Goal: Entertainment & Leisure: Browse casually

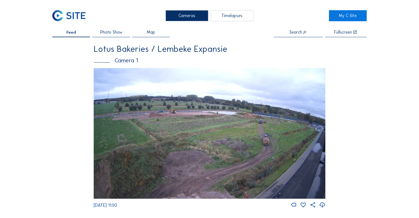
click at [220, 103] on img at bounding box center [210, 133] width 232 height 130
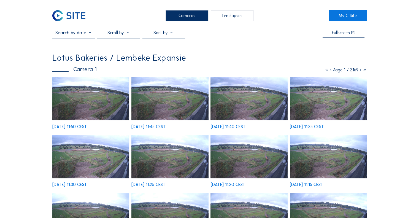
click at [106, 105] on img at bounding box center [90, 98] width 77 height 43
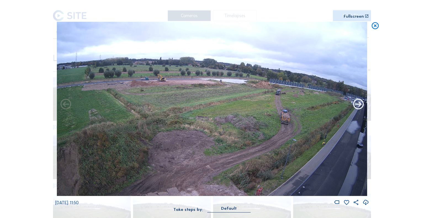
click at [357, 108] on icon at bounding box center [358, 104] width 13 height 13
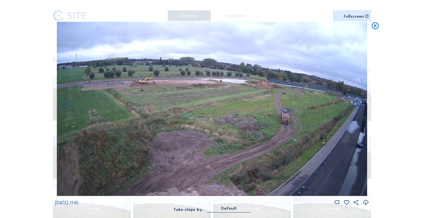
click at [357, 108] on icon at bounding box center [358, 104] width 13 height 13
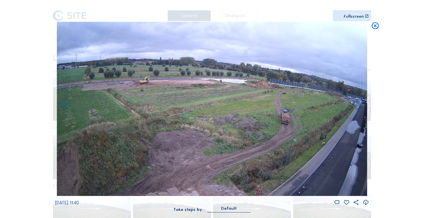
click at [357, 108] on icon at bounding box center [358, 104] width 13 height 13
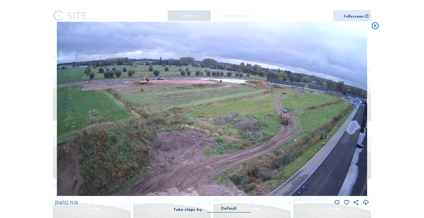
click at [357, 108] on icon at bounding box center [358, 104] width 13 height 13
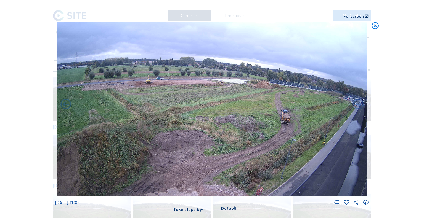
click at [357, 108] on icon at bounding box center [358, 104] width 13 height 13
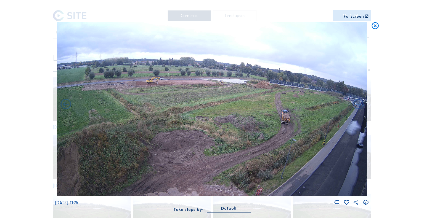
click at [357, 108] on icon at bounding box center [358, 104] width 13 height 13
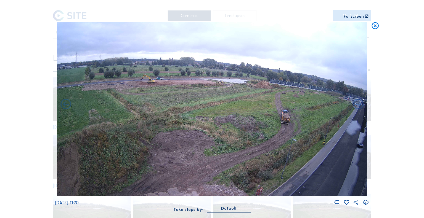
click at [357, 108] on icon at bounding box center [358, 104] width 13 height 13
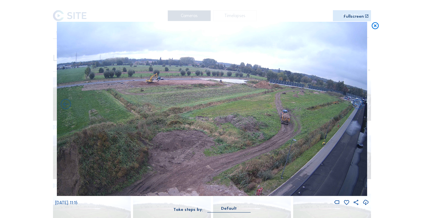
click at [357, 108] on icon at bounding box center [358, 104] width 13 height 13
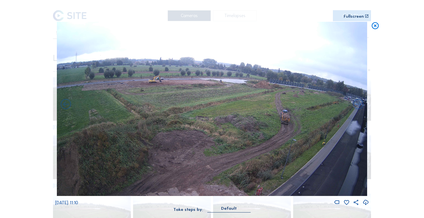
click at [357, 108] on icon at bounding box center [358, 104] width 13 height 13
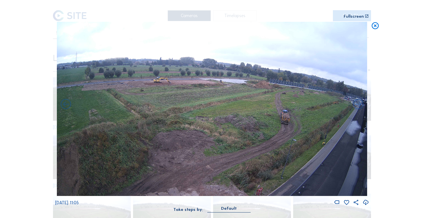
click at [357, 108] on icon at bounding box center [358, 104] width 13 height 13
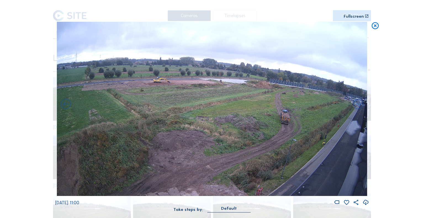
click at [357, 108] on icon at bounding box center [358, 104] width 13 height 13
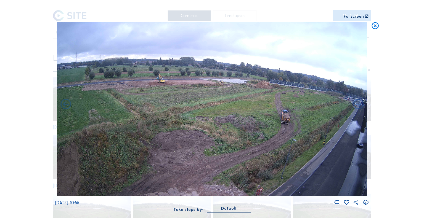
click at [357, 108] on icon at bounding box center [358, 104] width 13 height 13
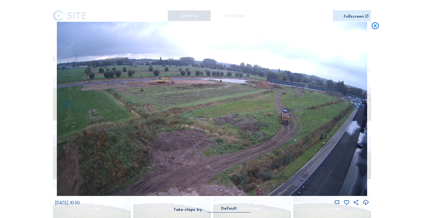
click at [357, 108] on icon at bounding box center [358, 104] width 13 height 13
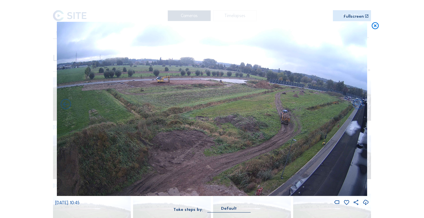
click at [357, 108] on div "[DATE] 10:45" at bounding box center [211, 114] width 313 height 184
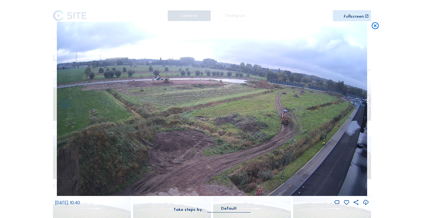
click at [357, 108] on icon at bounding box center [358, 104] width 13 height 13
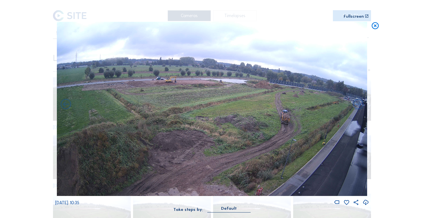
click at [357, 108] on icon at bounding box center [358, 104] width 13 height 13
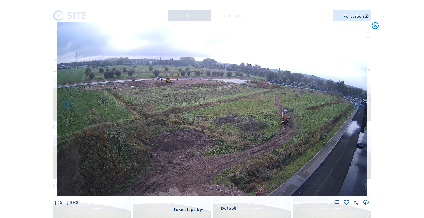
click at [357, 108] on icon at bounding box center [358, 104] width 13 height 13
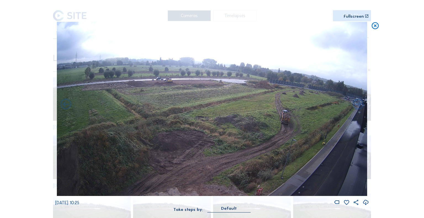
click at [357, 108] on icon at bounding box center [358, 104] width 13 height 13
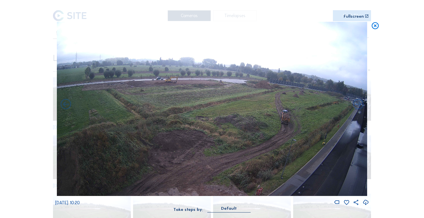
click at [357, 108] on icon at bounding box center [358, 104] width 13 height 13
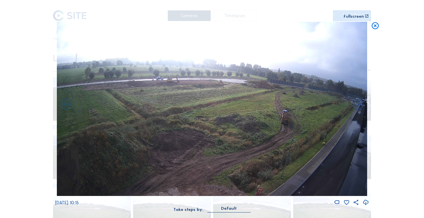
click at [357, 108] on icon at bounding box center [358, 104] width 13 height 13
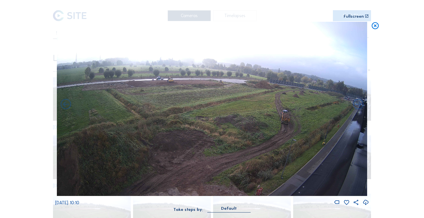
click at [357, 108] on icon at bounding box center [358, 104] width 13 height 13
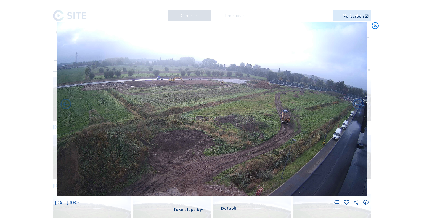
click at [357, 108] on icon at bounding box center [358, 104] width 13 height 13
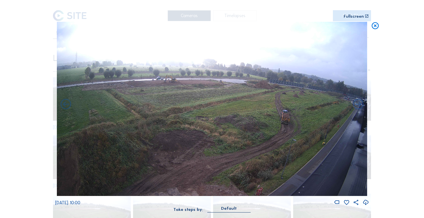
click at [357, 108] on icon at bounding box center [358, 104] width 13 height 13
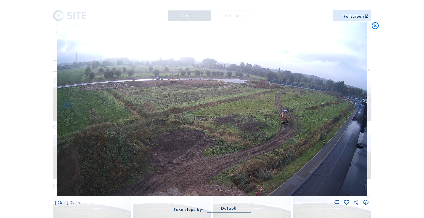
click at [357, 108] on icon at bounding box center [358, 104] width 13 height 13
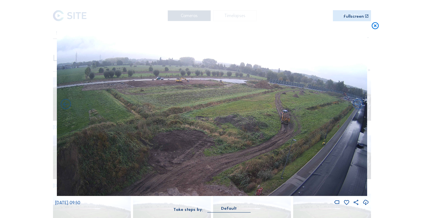
click at [357, 108] on icon at bounding box center [358, 104] width 13 height 13
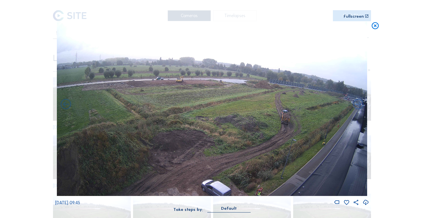
click at [357, 108] on icon at bounding box center [358, 104] width 13 height 13
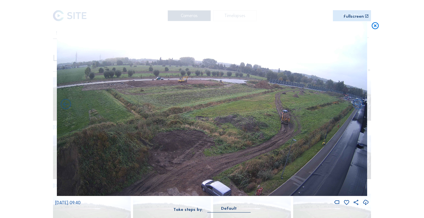
click at [357, 108] on icon at bounding box center [358, 104] width 13 height 13
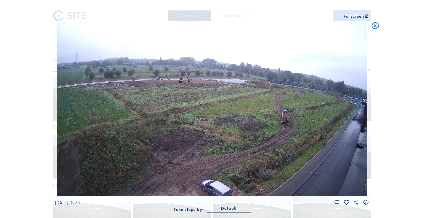
click at [357, 108] on icon at bounding box center [358, 104] width 13 height 13
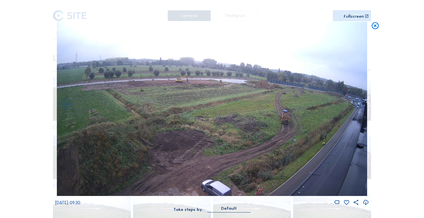
click at [357, 108] on icon at bounding box center [358, 104] width 13 height 13
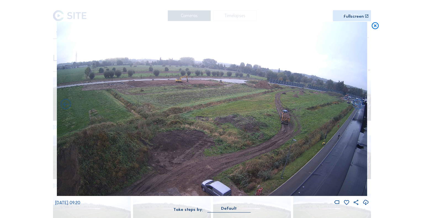
click at [357, 108] on icon at bounding box center [358, 104] width 13 height 13
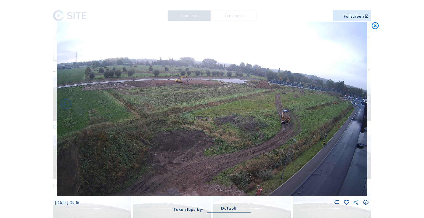
click at [357, 108] on icon at bounding box center [358, 104] width 13 height 13
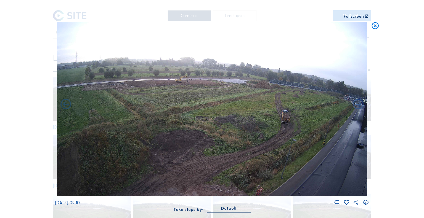
click at [357, 108] on icon at bounding box center [358, 104] width 13 height 13
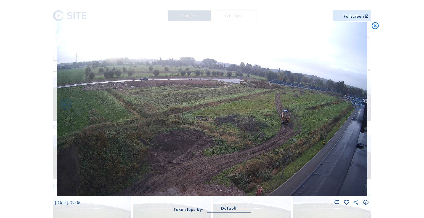
click at [357, 108] on icon at bounding box center [358, 104] width 13 height 13
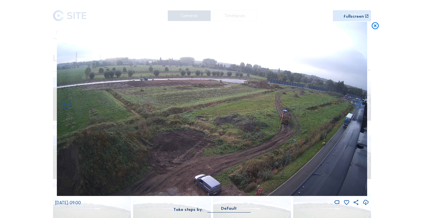
click at [357, 108] on icon at bounding box center [358, 104] width 13 height 13
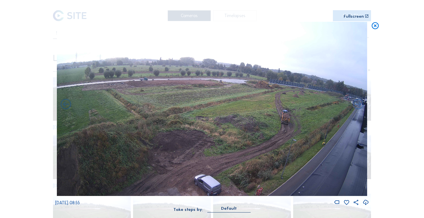
click at [357, 108] on icon at bounding box center [358, 104] width 13 height 13
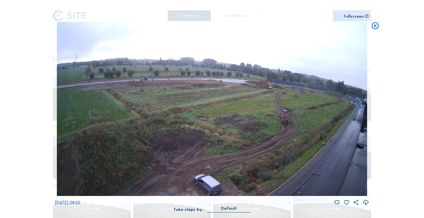
click at [357, 108] on icon at bounding box center [358, 104] width 13 height 13
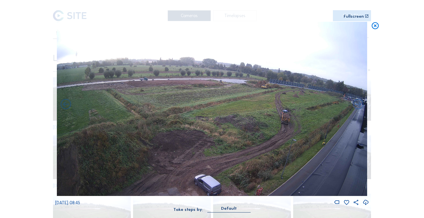
click at [357, 108] on icon at bounding box center [358, 104] width 13 height 13
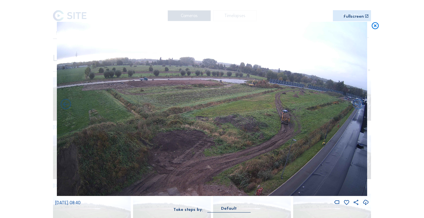
click at [357, 108] on icon at bounding box center [358, 104] width 13 height 13
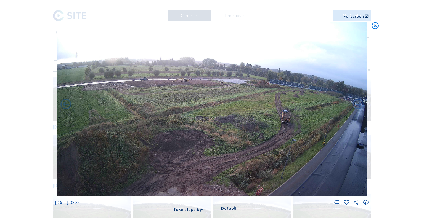
click at [357, 108] on icon at bounding box center [358, 104] width 13 height 13
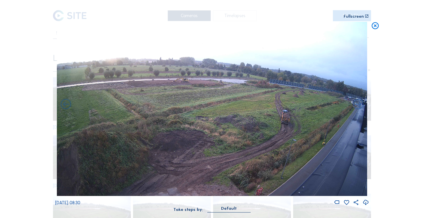
click at [357, 108] on icon at bounding box center [358, 104] width 13 height 13
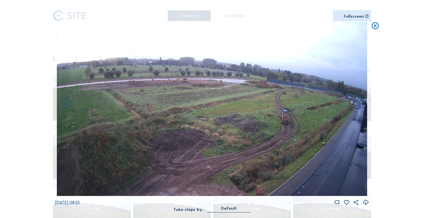
click at [357, 108] on icon at bounding box center [358, 104] width 13 height 13
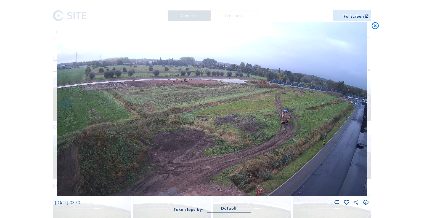
click at [357, 108] on icon at bounding box center [358, 104] width 13 height 13
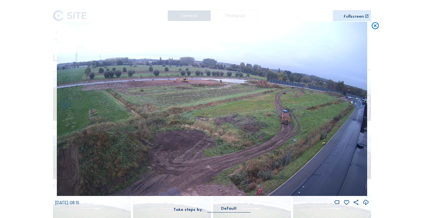
click at [357, 108] on icon at bounding box center [358, 104] width 13 height 13
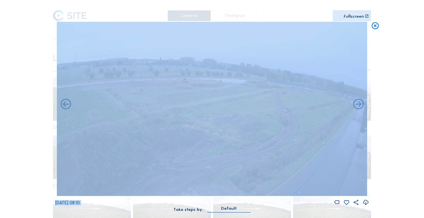
click at [357, 108] on icon at bounding box center [358, 104] width 13 height 13
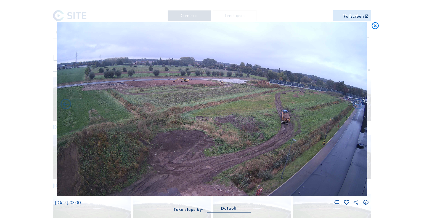
click at [357, 108] on icon at bounding box center [358, 104] width 13 height 13
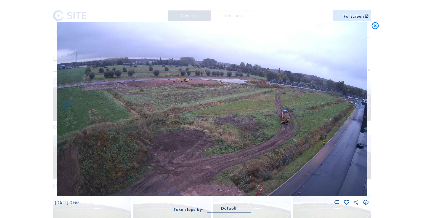
click at [357, 108] on icon at bounding box center [358, 104] width 13 height 13
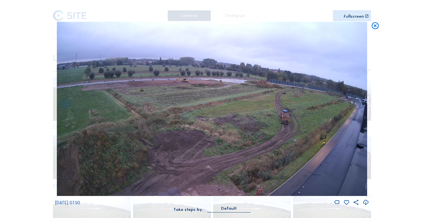
click at [357, 108] on icon at bounding box center [358, 104] width 13 height 13
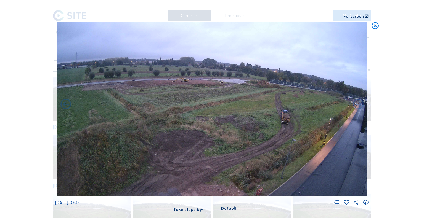
click at [357, 108] on icon at bounding box center [358, 104] width 13 height 13
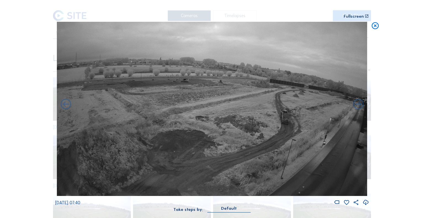
click at [377, 24] on icon at bounding box center [375, 26] width 9 height 9
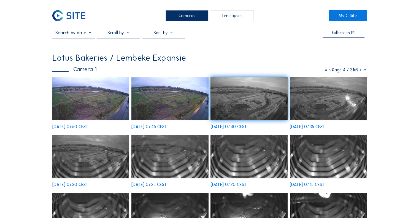
click at [78, 19] on img at bounding box center [68, 15] width 33 height 11
